Goal: Check status

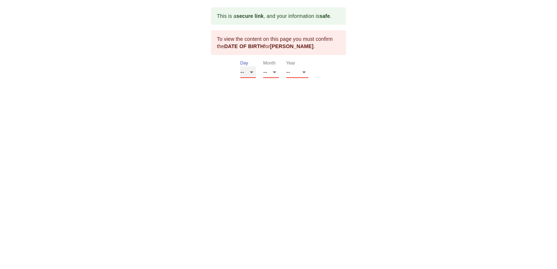
click at [252, 71] on select "-- 01 02 03 04 05 06 07 08 09 10 11 12 13 14 15 16 17 18 19 20 21 22 23 24 25 2…" at bounding box center [248, 72] width 16 height 12
click at [253, 70] on select "-- 01 02 03 04 05 06 07 08 09 10 11 12 13 14 15 16 17 18 19 20 21 22 23 24 25 2…" at bounding box center [248, 72] width 16 height 12
click at [252, 71] on select "-- 01 02 03 04 05 06 07 08 09 10 11 12 13 14 15 16 17 18 19 20 21 22 23 24 25 2…" at bounding box center [248, 72] width 16 height 12
select select "21"
click at [240, 66] on select "-- 01 02 03 04 05 06 07 08 09 10 11 12 13 14 15 16 17 18 19 20 21 22 23 24 25 2…" at bounding box center [248, 72] width 16 height 12
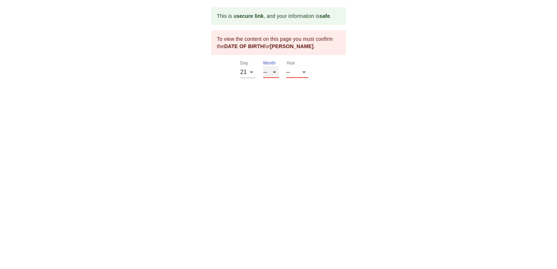
click at [276, 71] on select "-- 01 02 03 04 05 06 07 08 09 10 11 12" at bounding box center [271, 72] width 16 height 12
select select "10"
click at [263, 66] on select "-- 01 02 03 04 05 06 07 08 09 10 11 12" at bounding box center [271, 72] width 16 height 12
click at [303, 74] on select "-- 2025 2024 2023 2022 2021 2020 2019 2018 2017 2016 2015 2014 2013 2012 2011 2…" at bounding box center [297, 72] width 22 height 12
click at [305, 73] on select "-- 2025 2024 2023 2022 2021 2020 2019 2018 2017 2016 2015 2014 2013 2012 2011 2…" at bounding box center [297, 72] width 22 height 12
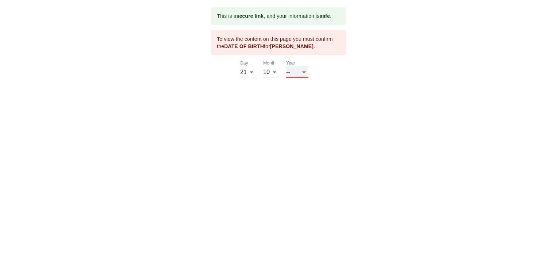
click at [303, 68] on select "-- 2025 2024 2023 2022 2021 2020 2019 2018 2017 2016 2015 2014 2013 2012 2011 2…" at bounding box center [297, 72] width 22 height 12
click at [306, 71] on select "-- 2025 2024 2023 2022 2021 2020 2019 2018 2017 2016 2015 2014 2013 2012 2011 2…" at bounding box center [297, 72] width 22 height 12
click at [306, 70] on select "-- 2025 2024 2023 2022 2021 2020 2019 2018 2017 2016 2015 2014 2013 2012 2011 2…" at bounding box center [297, 72] width 22 height 12
